Goal: Transaction & Acquisition: Obtain resource

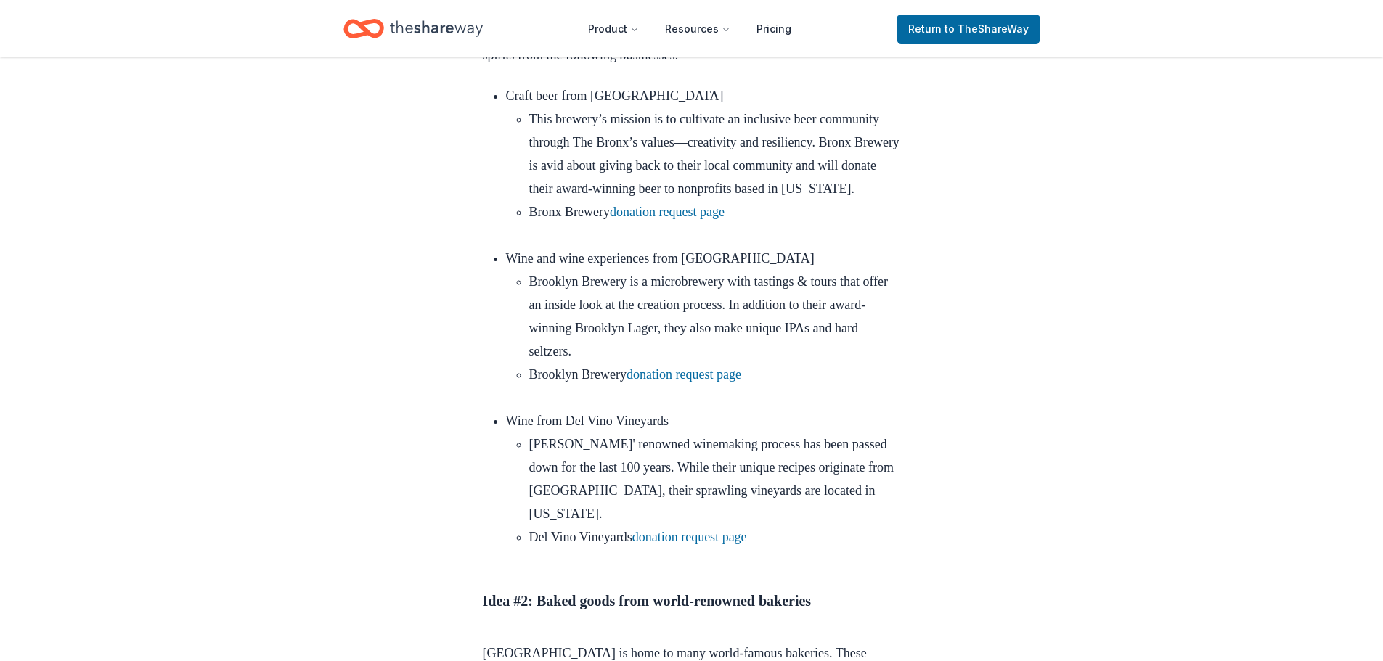
scroll to position [726, 0]
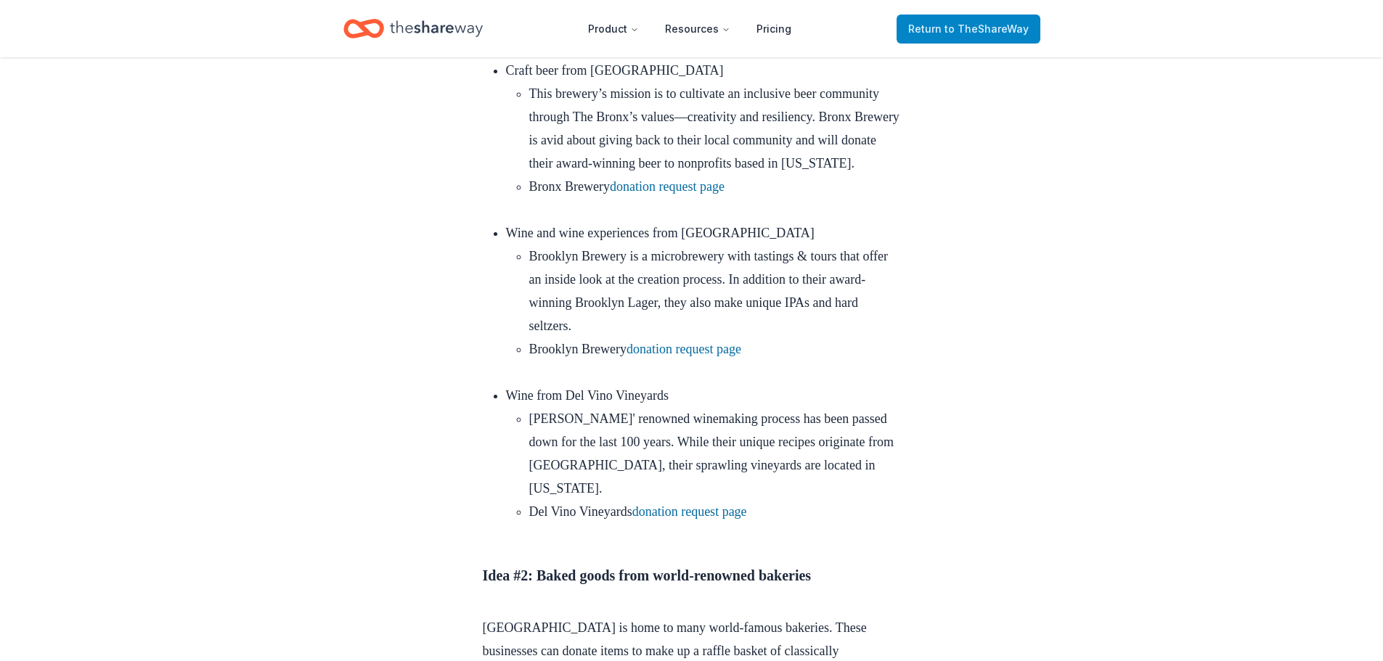
click at [994, 22] on span "Return to TheShareWay" at bounding box center [968, 28] width 120 height 17
click at [946, 26] on span "Return to TheShareWay" at bounding box center [968, 28] width 120 height 17
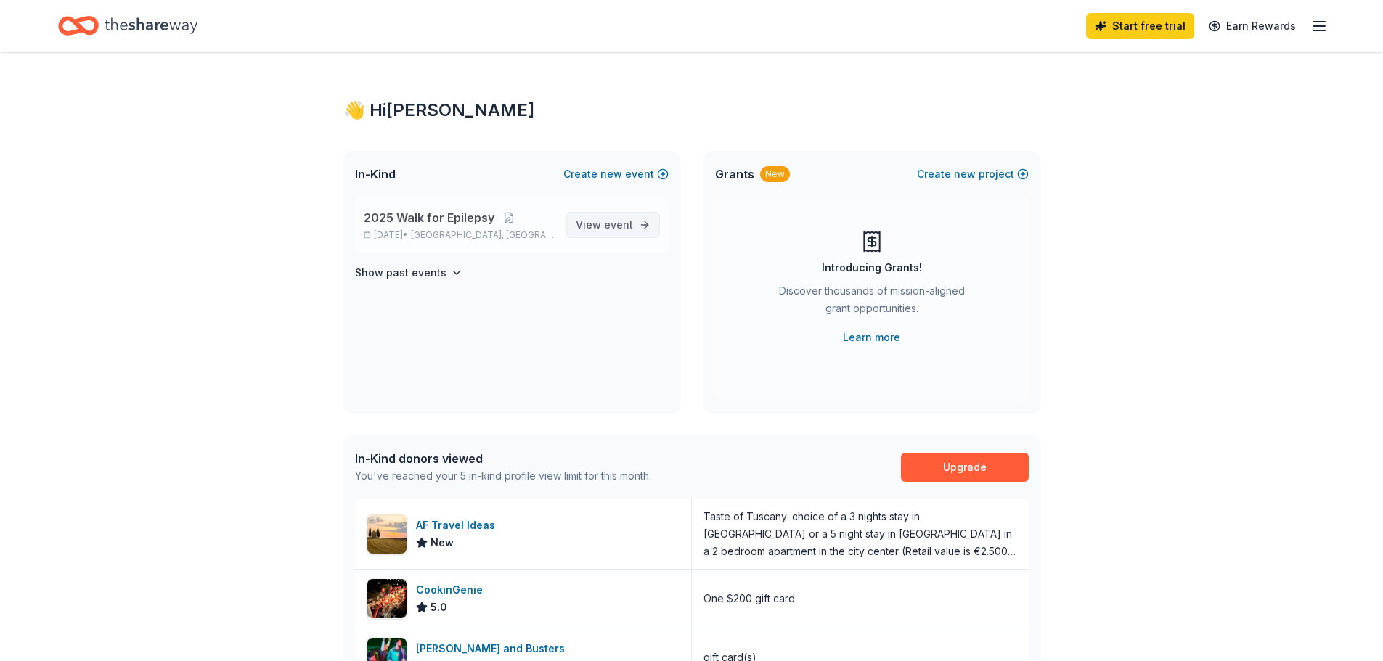
click at [603, 224] on span "View event" at bounding box center [604, 224] width 57 height 17
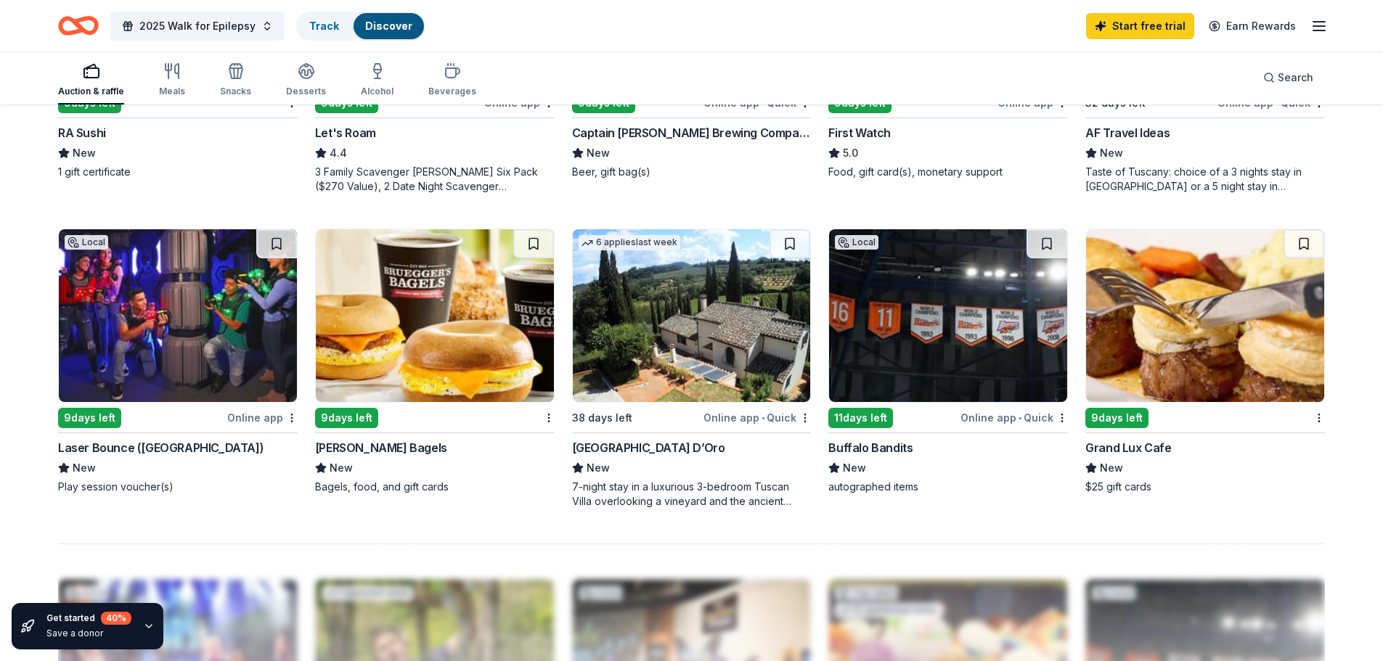
scroll to position [943, 0]
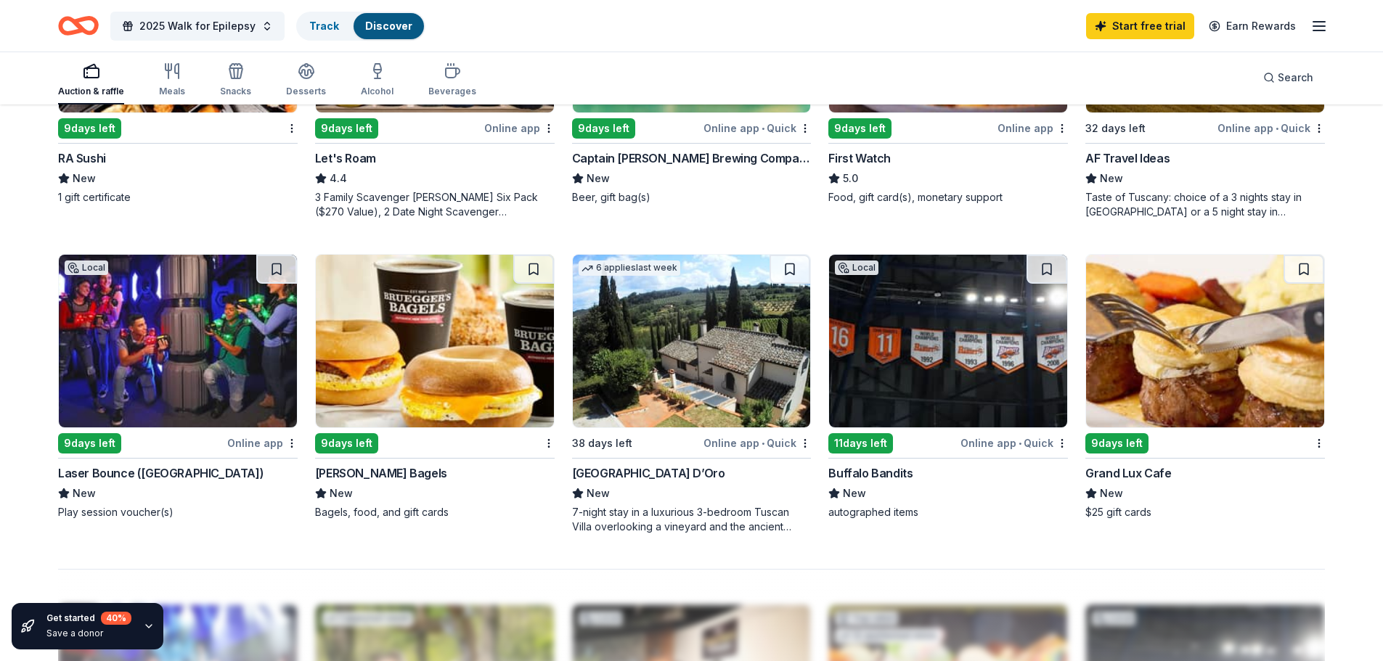
click at [1224, 361] on img at bounding box center [1205, 341] width 238 height 173
click at [398, 376] on img at bounding box center [435, 341] width 238 height 173
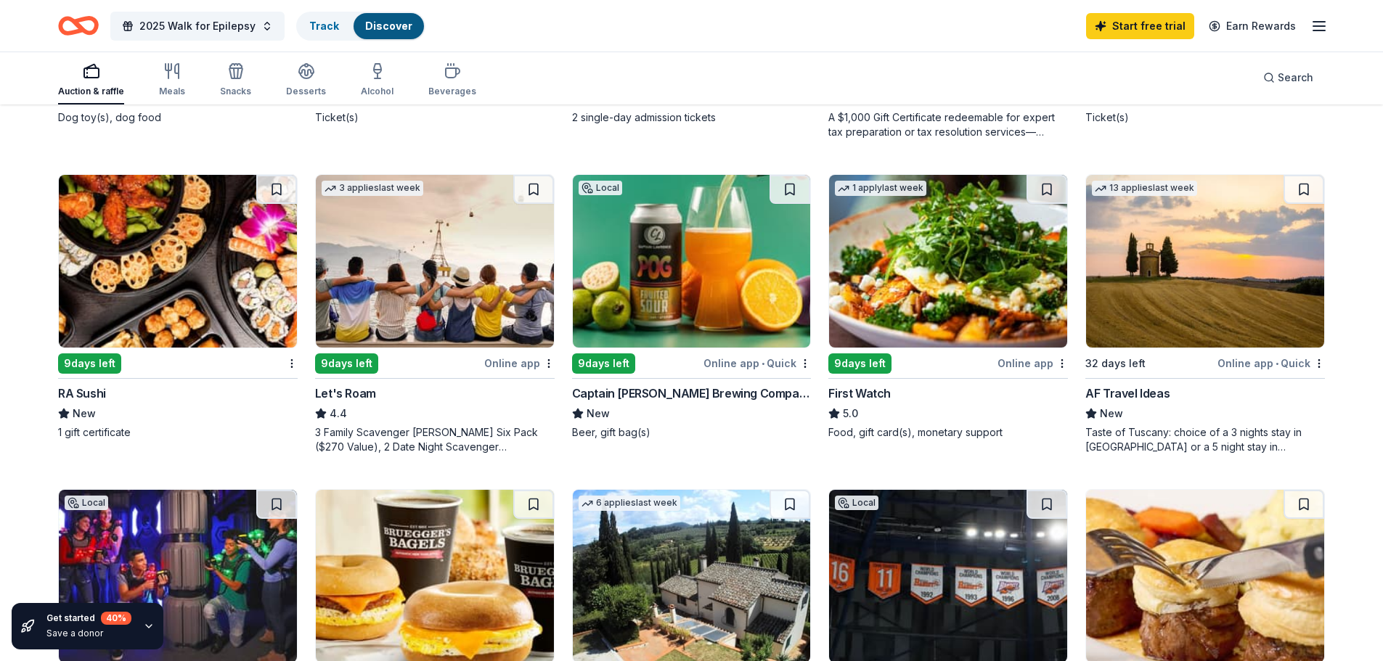
scroll to position [798, 0]
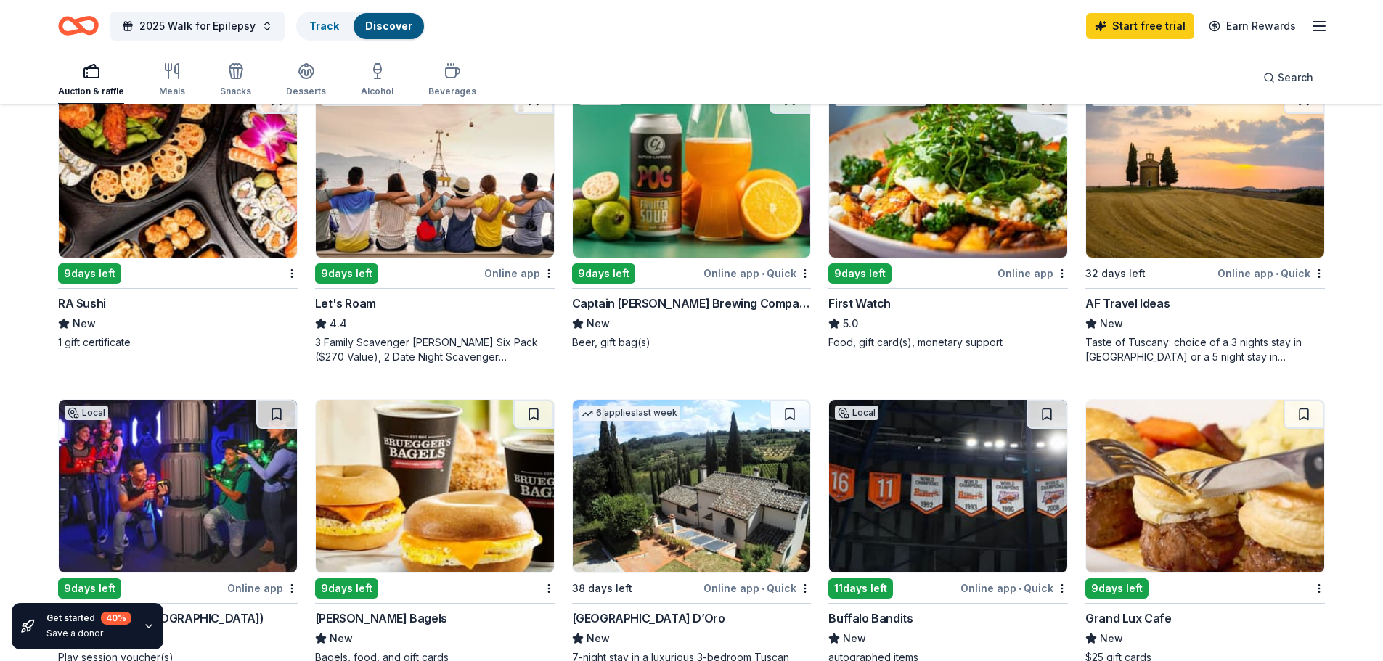
click at [985, 216] on img at bounding box center [948, 171] width 238 height 173
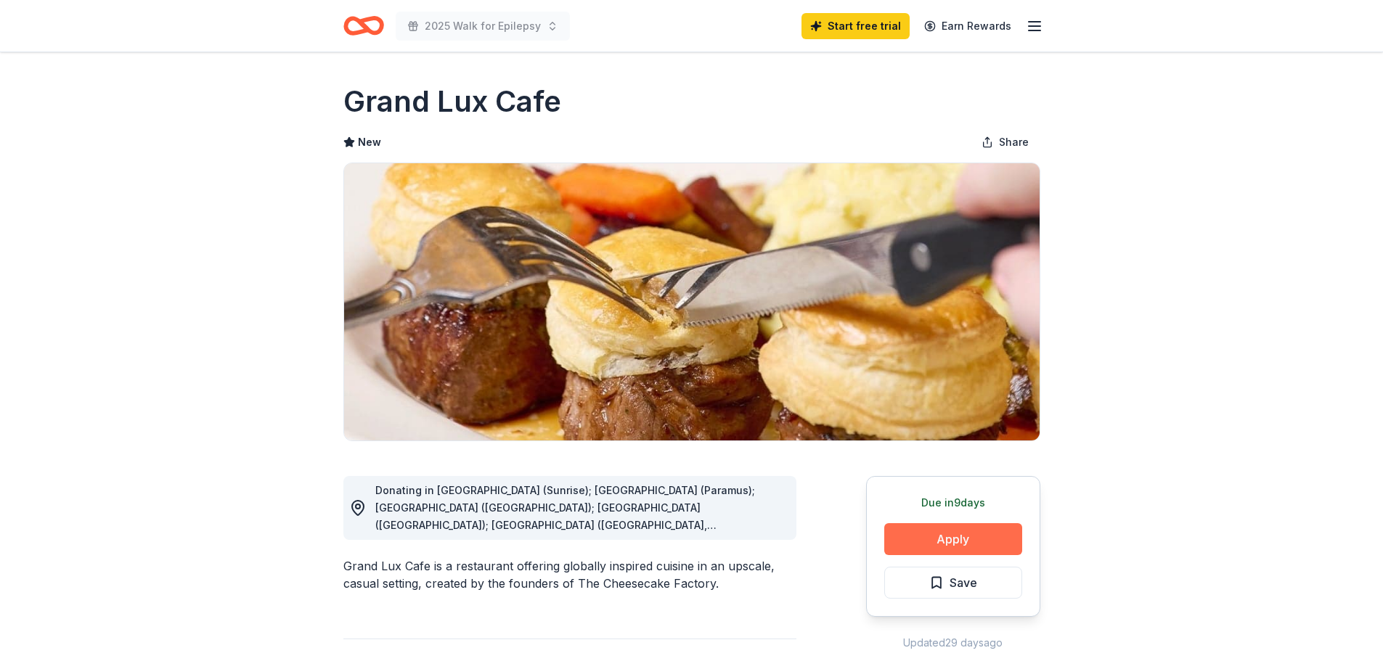
click at [941, 538] on button "Apply" at bounding box center [953, 539] width 138 height 32
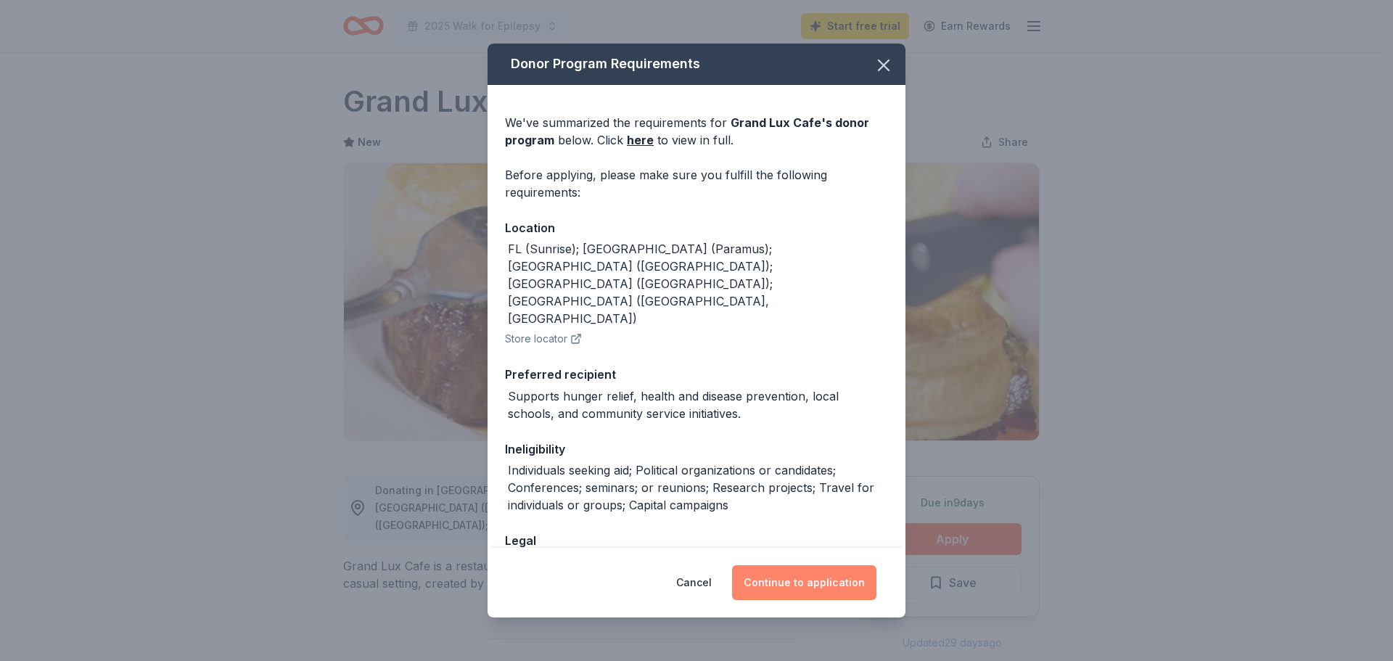
click at [778, 588] on button "Continue to application" at bounding box center [804, 582] width 144 height 35
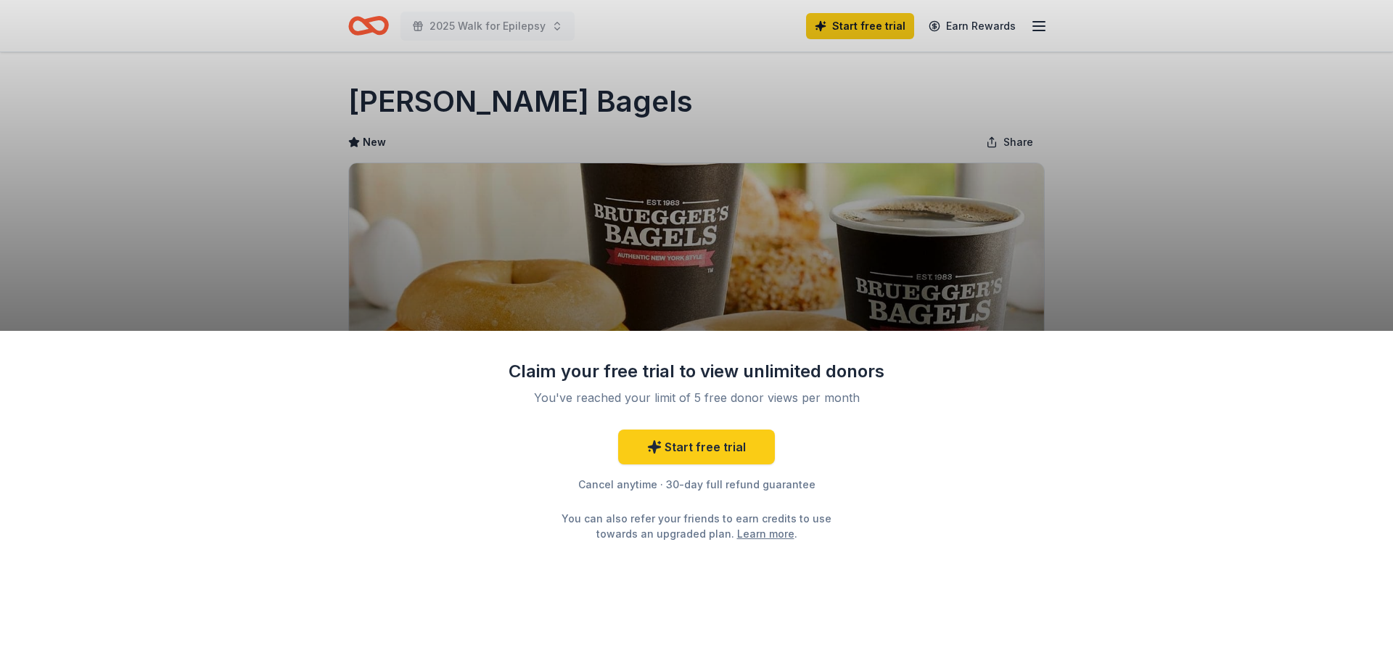
click at [1292, 251] on div "Claim your free trial to view unlimited donors You've reached your limit of 5 f…" at bounding box center [696, 330] width 1393 height 661
drag, startPoint x: 610, startPoint y: 102, endPoint x: 388, endPoint y: 89, distance: 223.2
click at [388, 89] on div "Claim your free trial to view unlimited donors You've reached your limit of 5 f…" at bounding box center [696, 330] width 1393 height 661
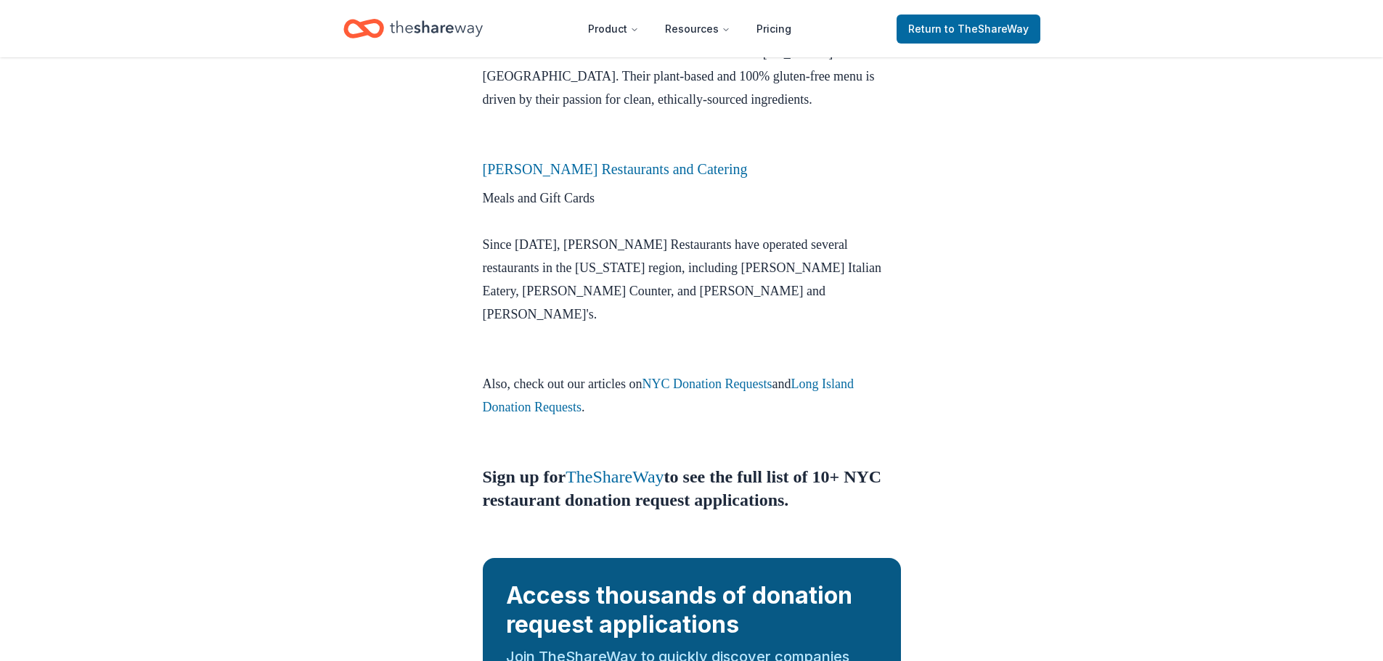
scroll to position [1089, 0]
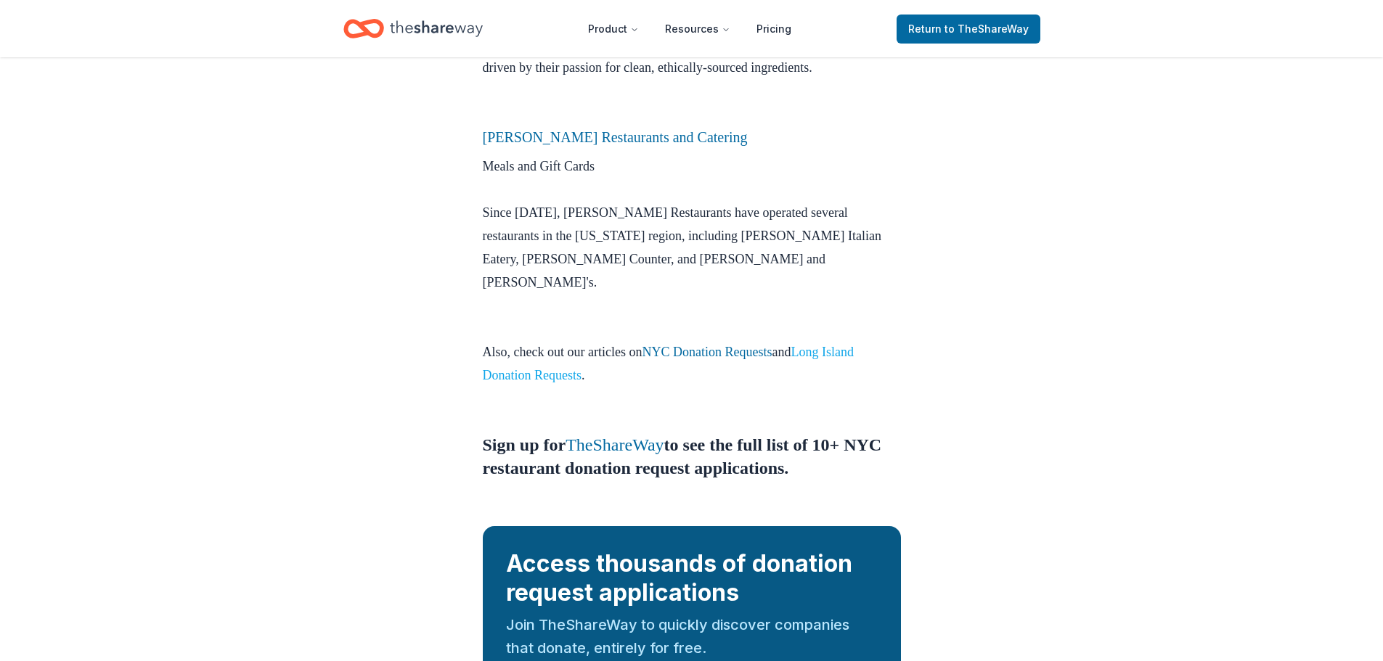
click at [845, 345] on link "Long Island Donation Requests" at bounding box center [668, 364] width 371 height 38
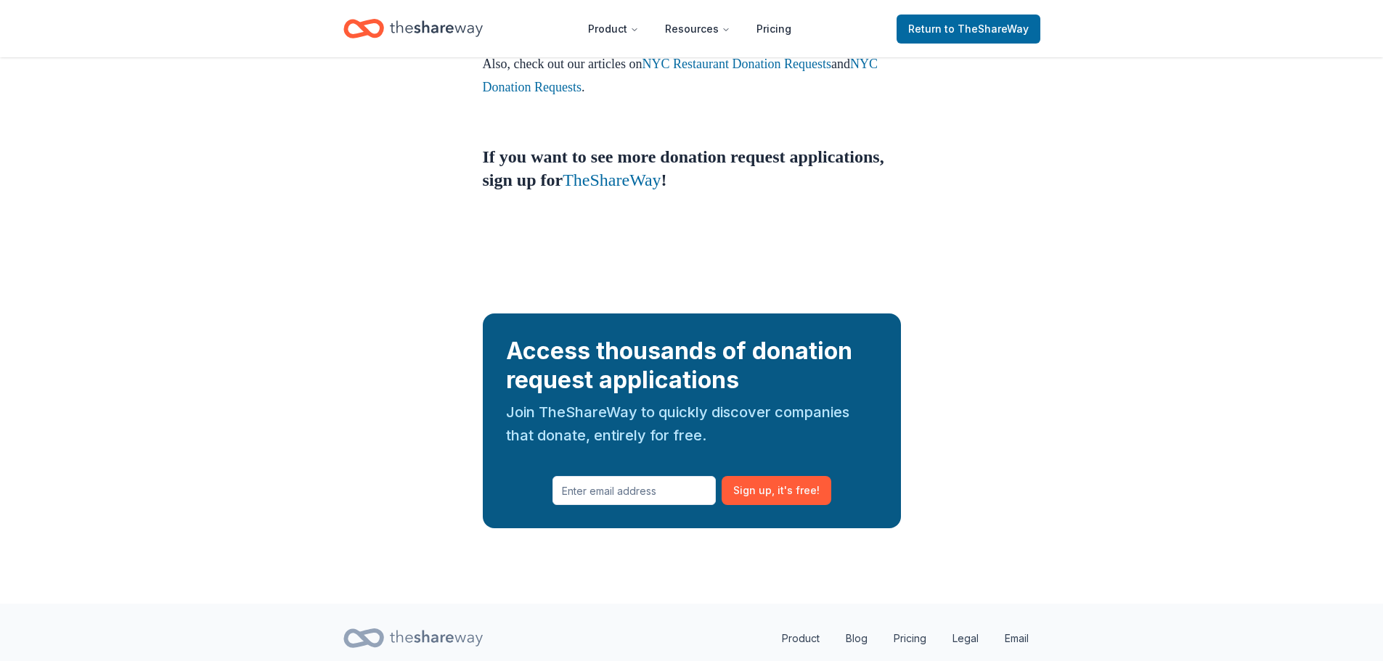
scroll to position [1639, 0]
